Goal: Task Accomplishment & Management: Complete application form

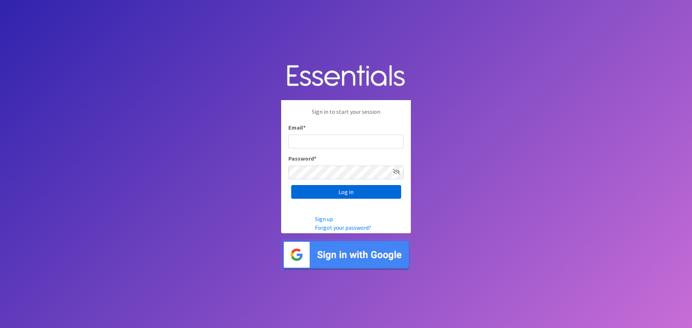
type input "[EMAIL_ADDRESS][DOMAIN_NAME]"
click at [337, 192] on input "Log in" at bounding box center [346, 192] width 110 height 14
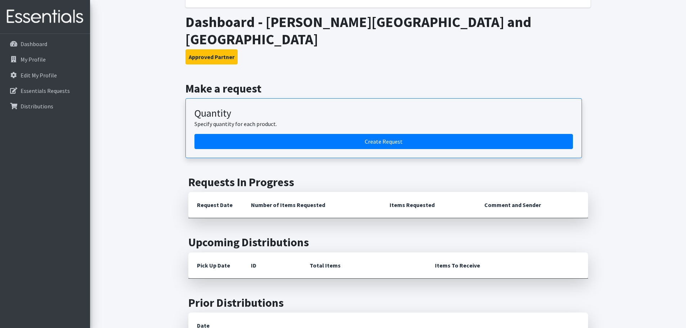
scroll to position [99, 0]
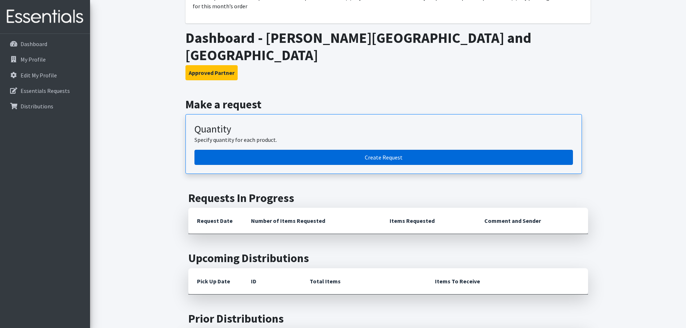
click at [375, 150] on link "Create Request" at bounding box center [384, 157] width 379 height 15
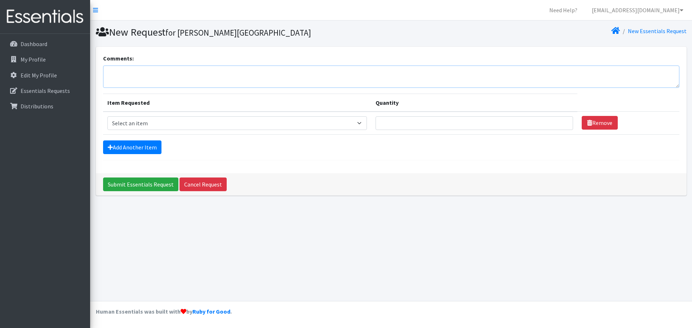
click at [158, 75] on textarea "Comments:" at bounding box center [391, 77] width 576 height 22
type textarea "We collect monthly surveys for each kit we give out. Month of September we coll…"
click at [313, 157] on form "Comments: We collect monthly surveys for each kit we give out. Month of Septemb…" at bounding box center [391, 107] width 576 height 106
click at [360, 125] on select "Select an item PS - Liners PS - Pad, Overnight PS - Pad, Regular PS - Tampons, …" at bounding box center [237, 123] width 260 height 14
select select "14889"
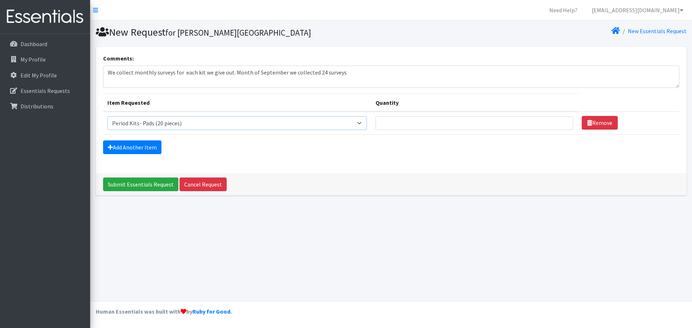
click at [107, 116] on select "Select an item PS - Liners PS - Pad, Overnight PS - Pad, Regular PS - Tampons, …" at bounding box center [237, 123] width 260 height 14
click at [472, 125] on input "Quantity" at bounding box center [473, 123] width 197 height 14
type input "25"
click at [476, 148] on div "Add Another Item" at bounding box center [391, 147] width 576 height 14
click at [138, 185] on input "Submit Essentials Request" at bounding box center [140, 185] width 75 height 14
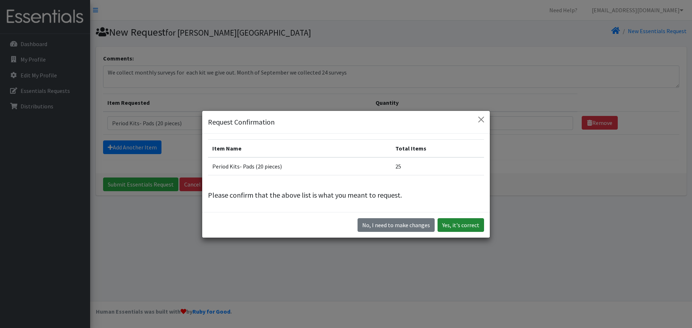
click at [468, 230] on button "Yes, it's correct" at bounding box center [460, 225] width 46 height 14
